Goal: Check status: Check status

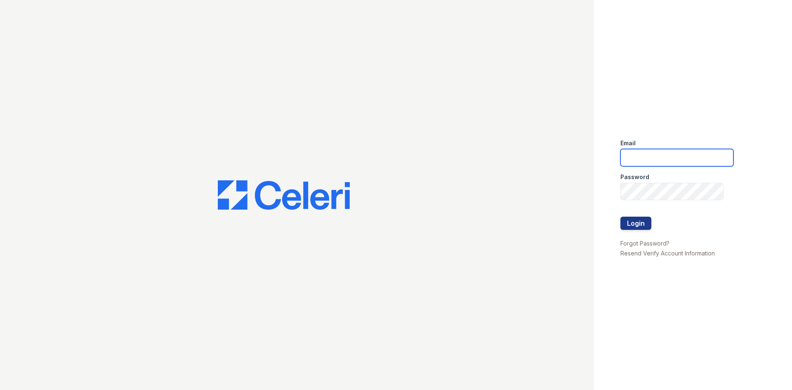
type input "[EMAIL_ADDRESS][DOMAIN_NAME]"
click at [639, 225] on button "Login" at bounding box center [636, 223] width 31 height 13
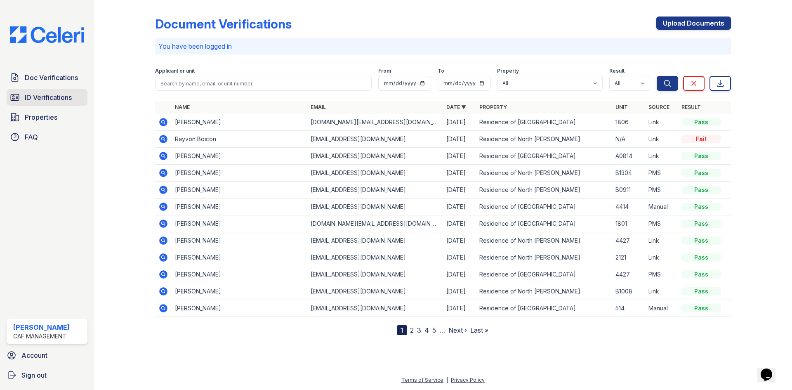
click at [72, 102] on link "ID Verifications" at bounding box center [47, 97] width 81 height 17
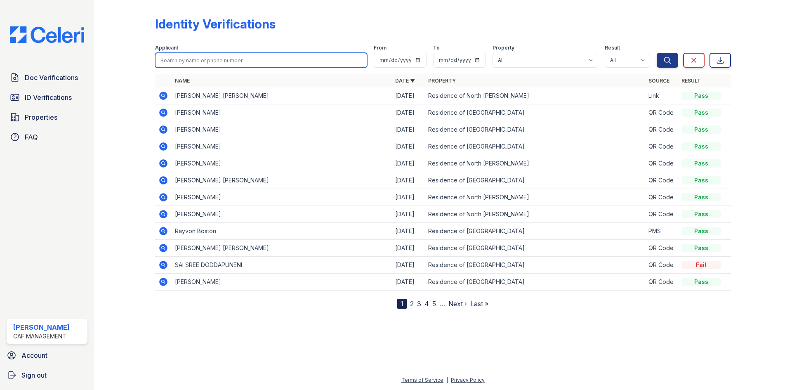
click at [293, 54] on input "search" at bounding box center [261, 60] width 212 height 15
type input "ronald"
click at [657, 53] on button "Search" at bounding box center [667, 60] width 21 height 15
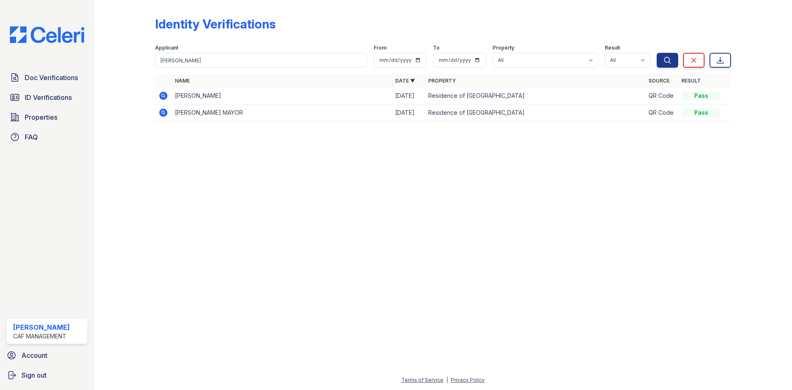
click at [166, 98] on icon at bounding box center [163, 96] width 8 height 8
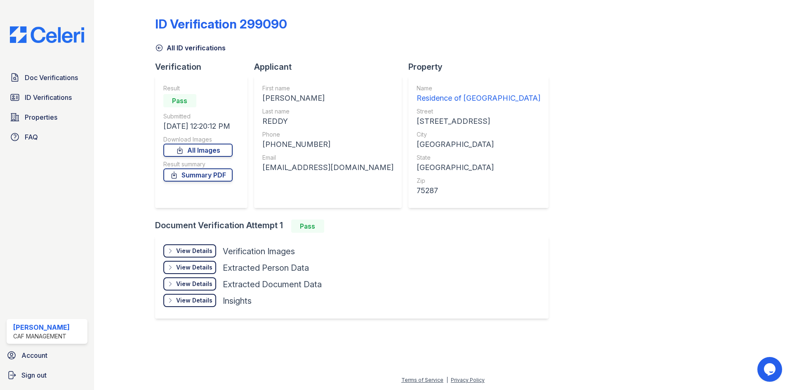
click at [181, 249] on div "View Details" at bounding box center [194, 251] width 36 height 8
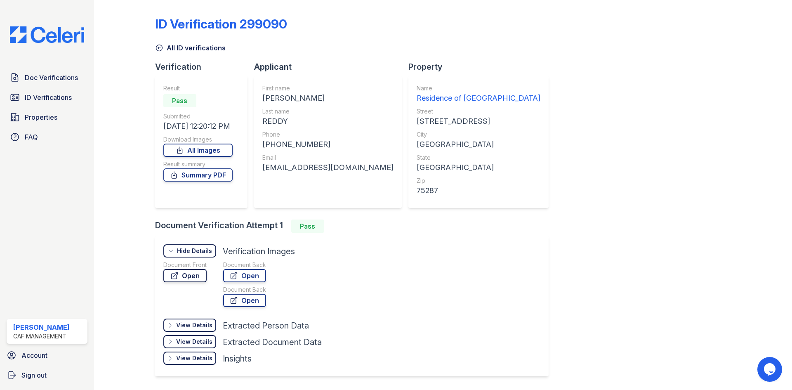
click at [192, 277] on link "Open" at bounding box center [184, 275] width 43 height 13
